Goal: Navigation & Orientation: Find specific page/section

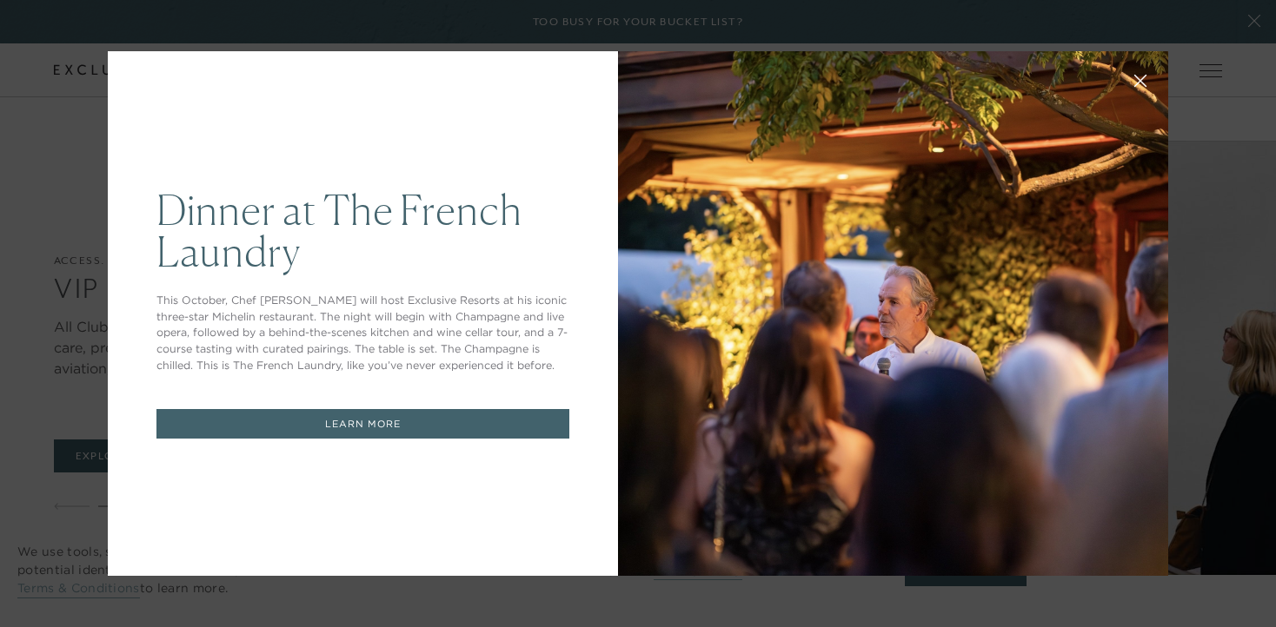
click at [1138, 82] on icon at bounding box center [1140, 81] width 11 height 11
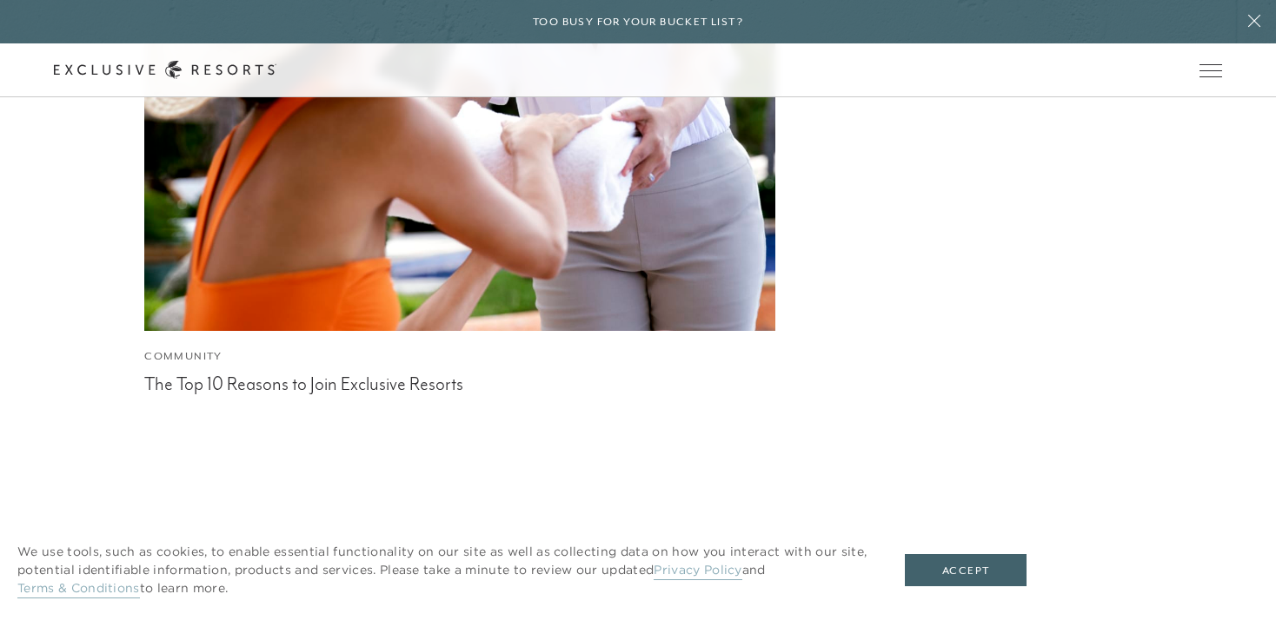
scroll to position [6617, 0]
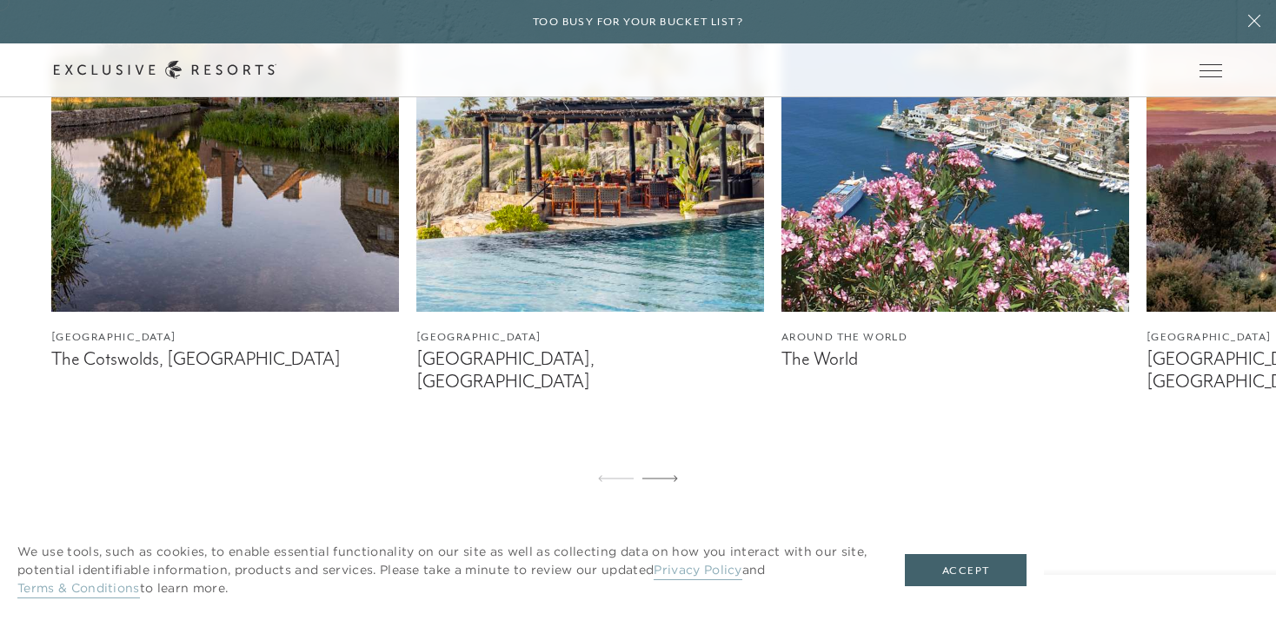
scroll to position [1148, 0]
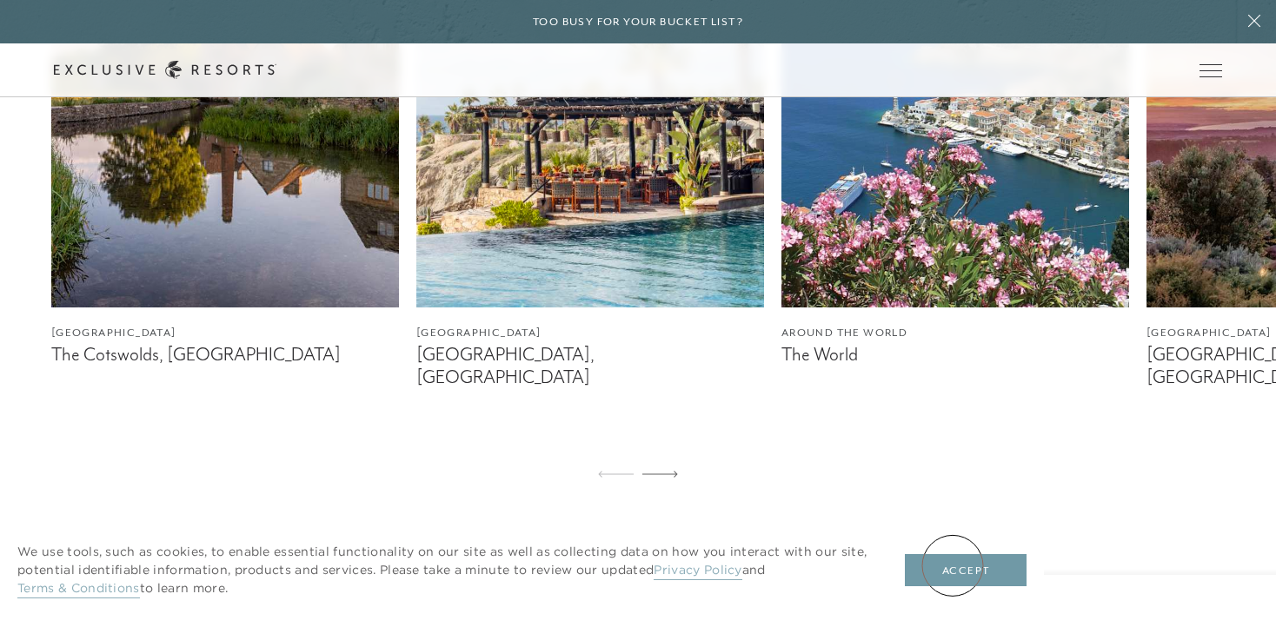
click at [952, 566] on button "Accept" at bounding box center [966, 570] width 122 height 33
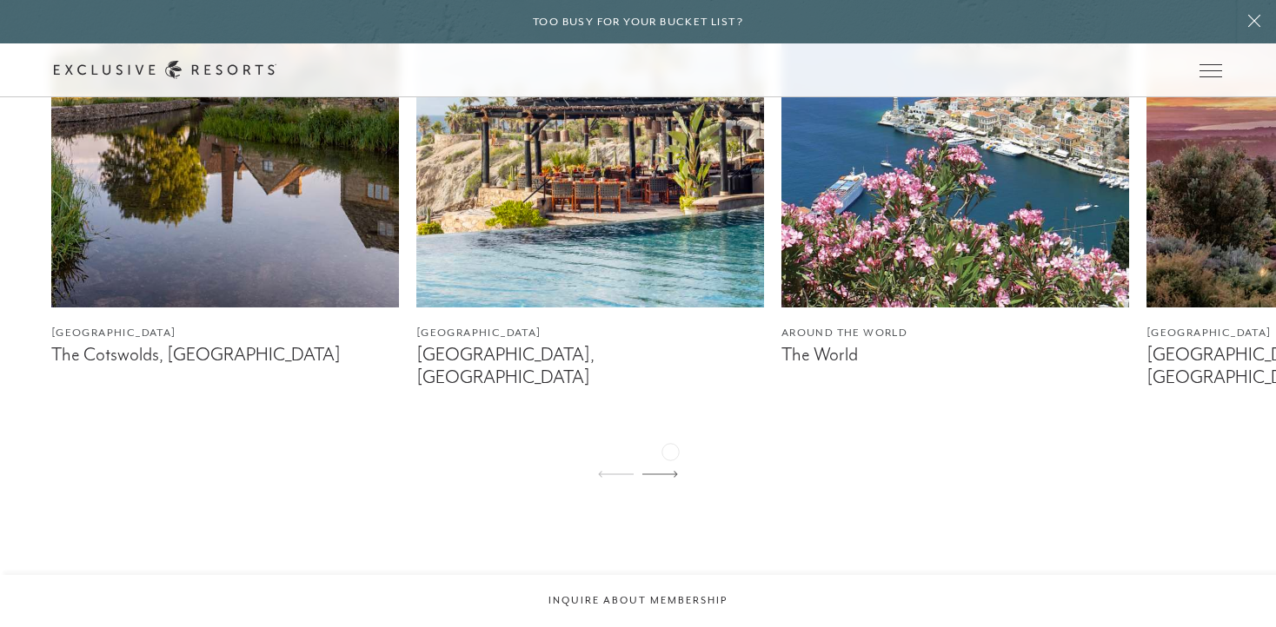
click at [670, 471] on icon at bounding box center [660, 474] width 36 height 7
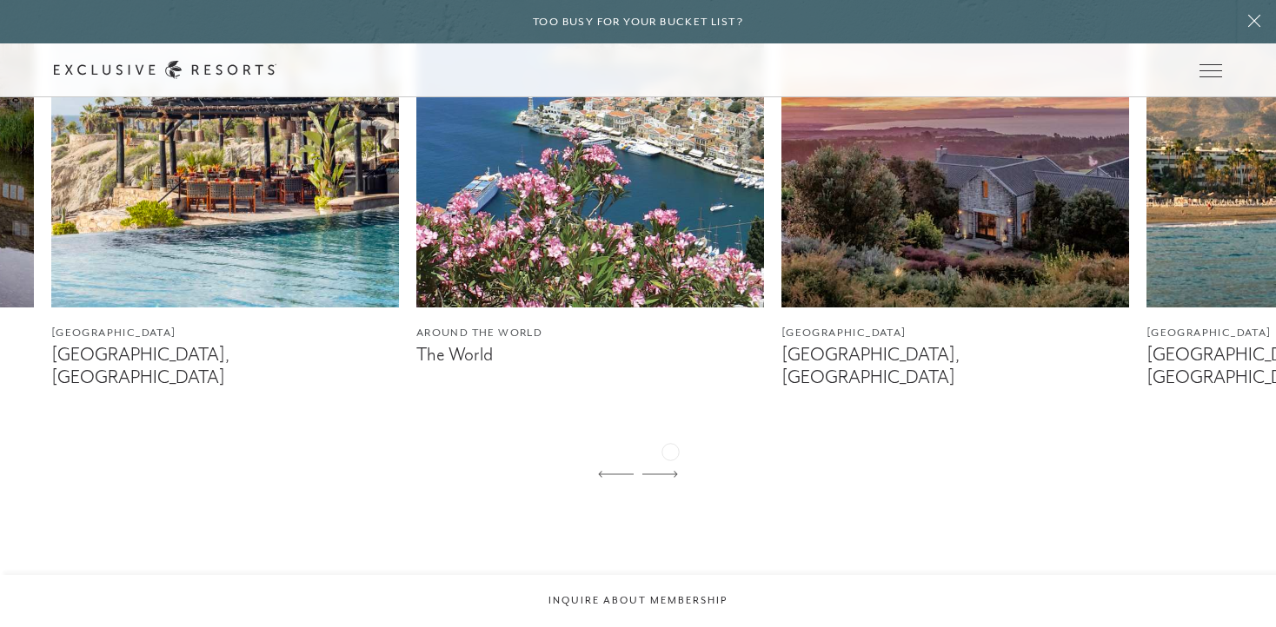
click at [670, 471] on icon at bounding box center [660, 474] width 36 height 7
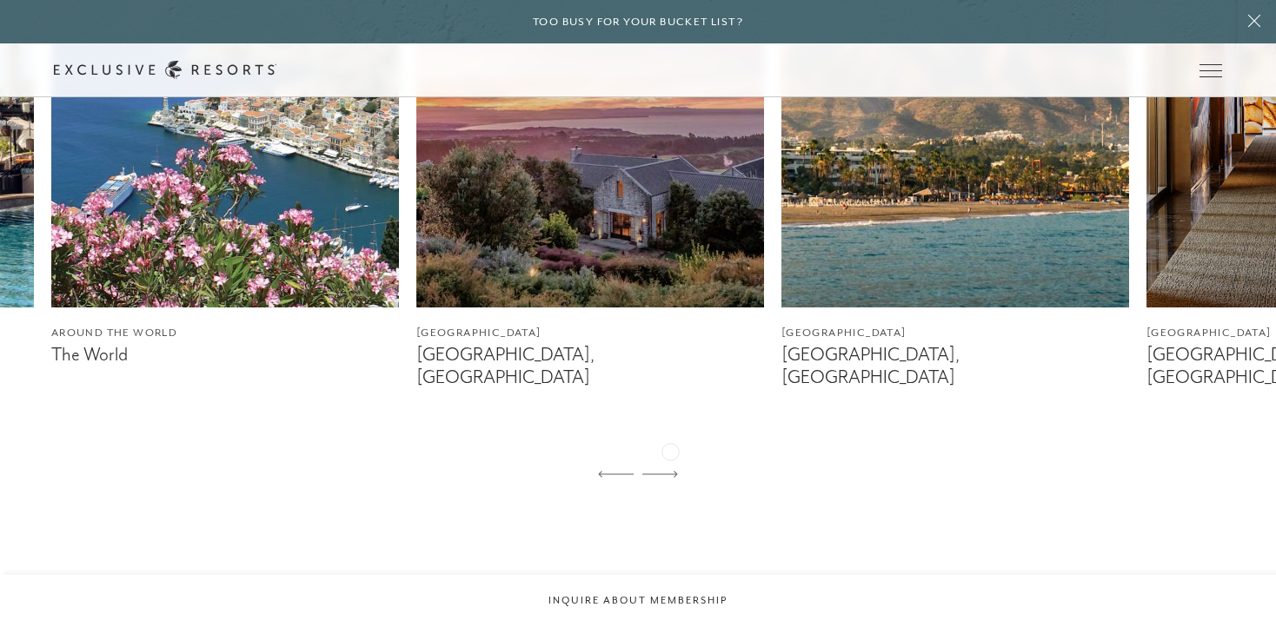
click at [667, 471] on icon at bounding box center [660, 474] width 36 height 7
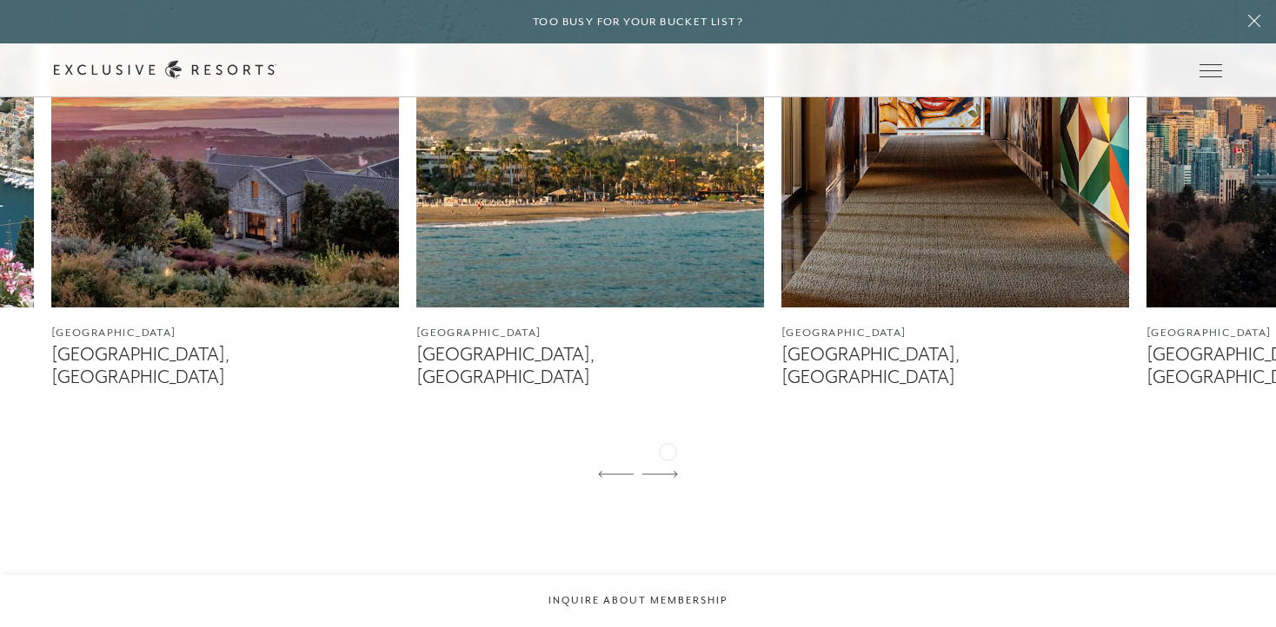
click at [667, 471] on icon at bounding box center [660, 474] width 36 height 7
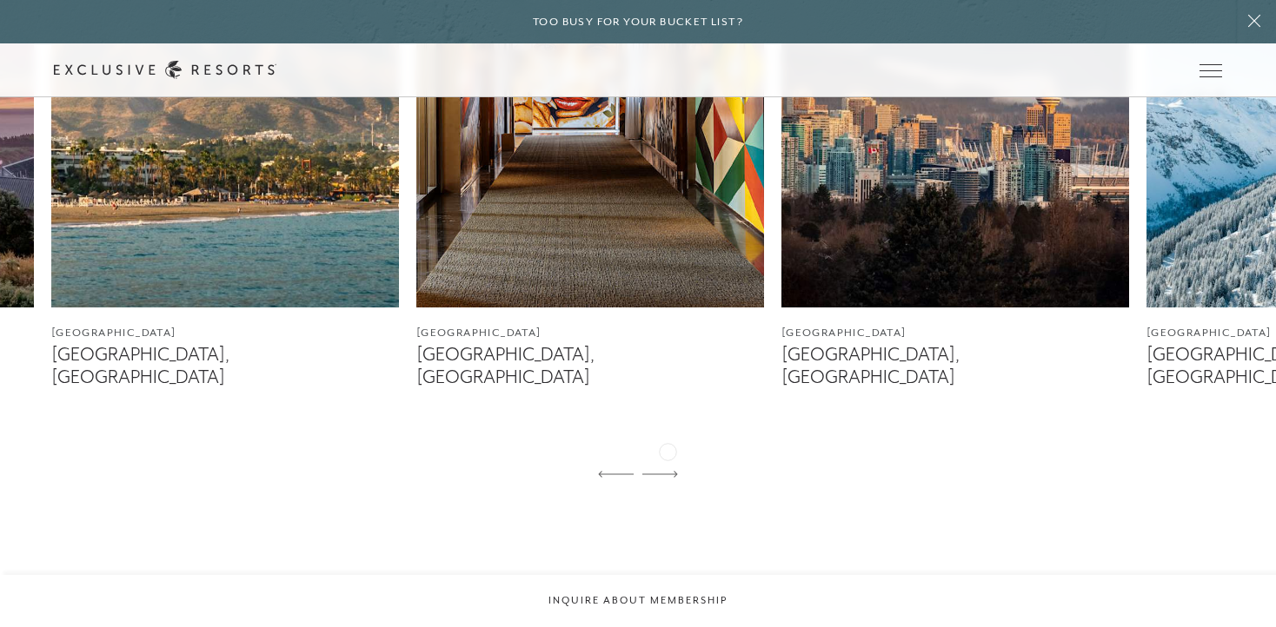
click at [667, 471] on icon at bounding box center [660, 474] width 36 height 7
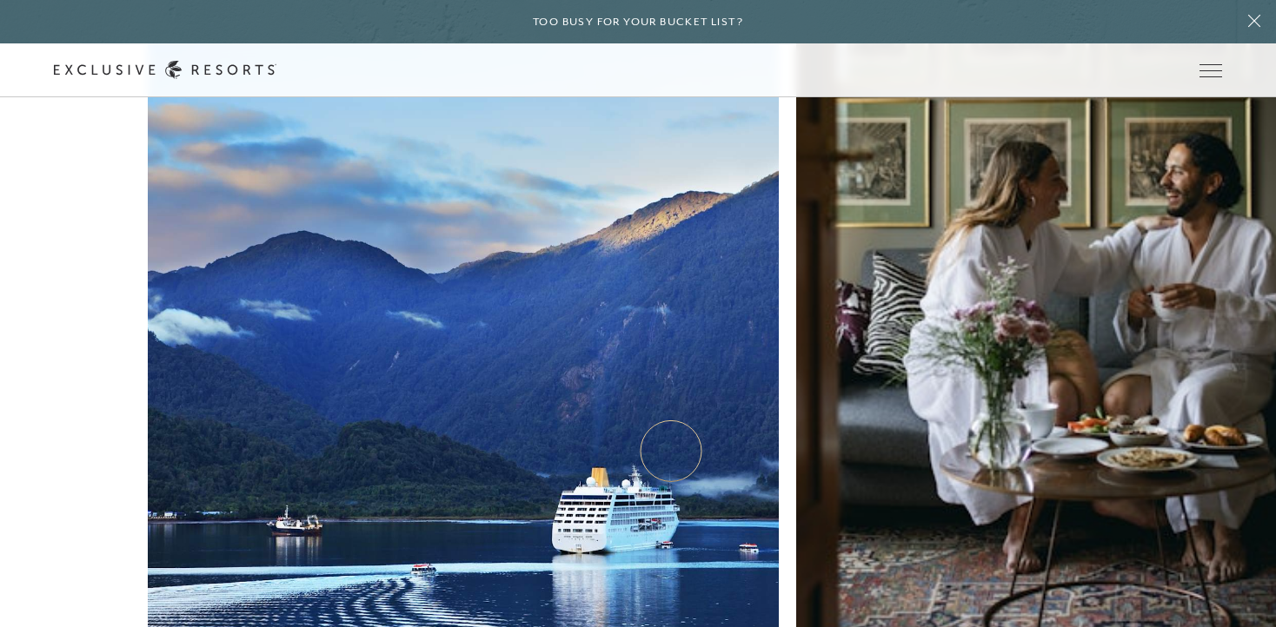
scroll to position [9653, 0]
